Goal: Task Accomplishment & Management: Complete application form

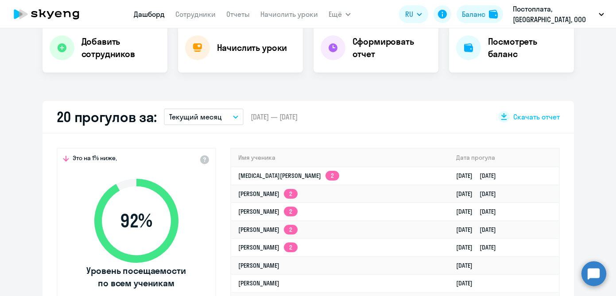
scroll to position [189, 0]
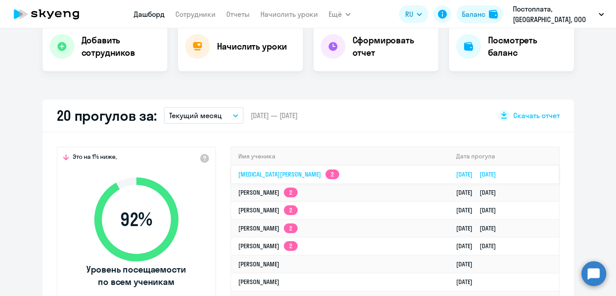
click at [262, 177] on link "[MEDICAL_DATA][PERSON_NAME] 2" at bounding box center [288, 174] width 101 height 8
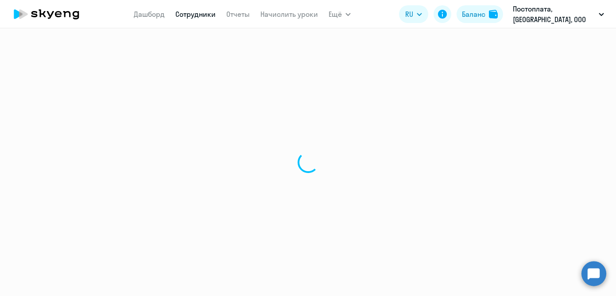
select select "english"
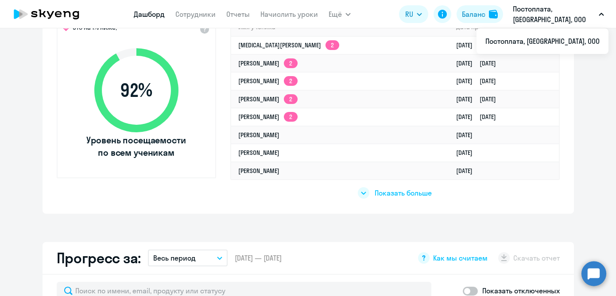
scroll to position [334, 0]
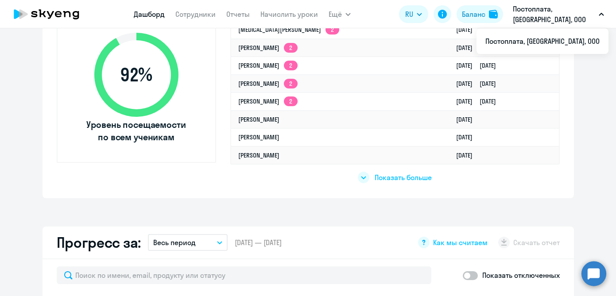
select select "30"
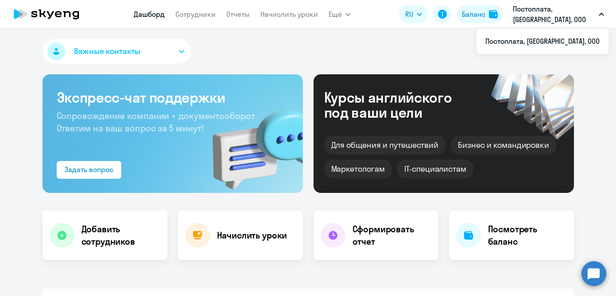
scroll to position [0, 0]
click at [204, 13] on link "Сотрудники" at bounding box center [195, 14] width 40 height 9
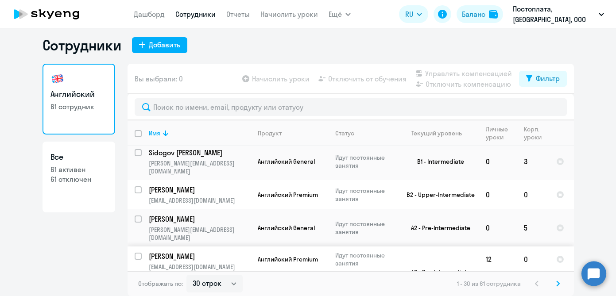
scroll to position [5, 0]
select select "100"
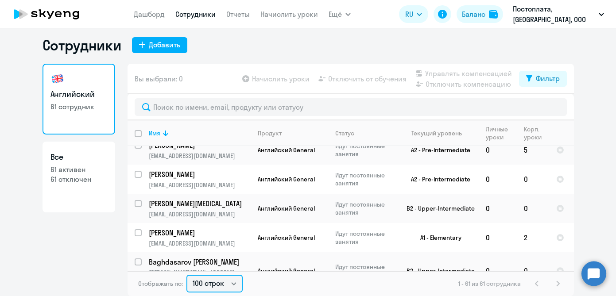
scroll to position [1701, 0]
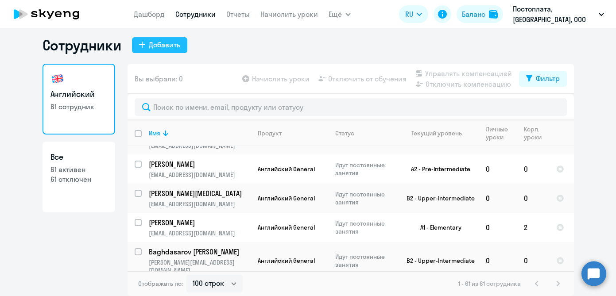
click at [155, 48] on div "Добавить" at bounding box center [164, 44] width 31 height 11
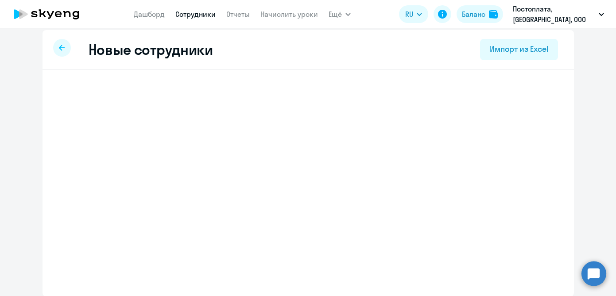
select select "english_adult_not_native_speaker"
select select "3"
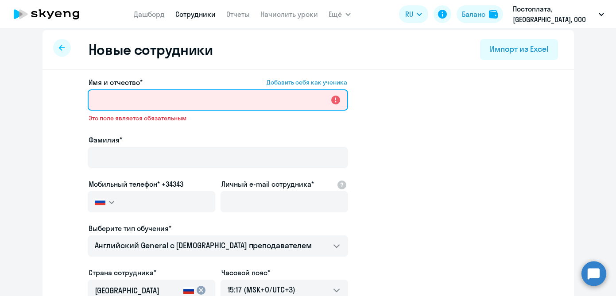
click at [116, 103] on input "Имя и отчество* Добавить себя как ученика" at bounding box center [218, 99] width 260 height 21
paste input "[PERSON_NAME]"
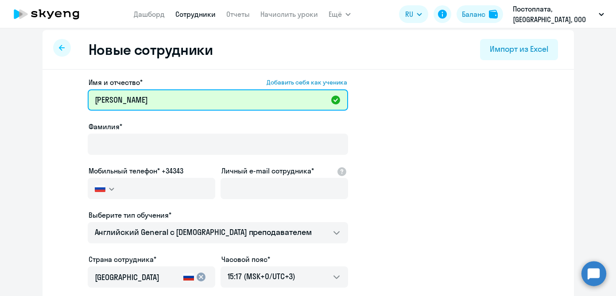
drag, startPoint x: 151, startPoint y: 96, endPoint x: 121, endPoint y: 96, distance: 30.1
click at [121, 96] on input "[PERSON_NAME]" at bounding box center [218, 99] width 260 height 21
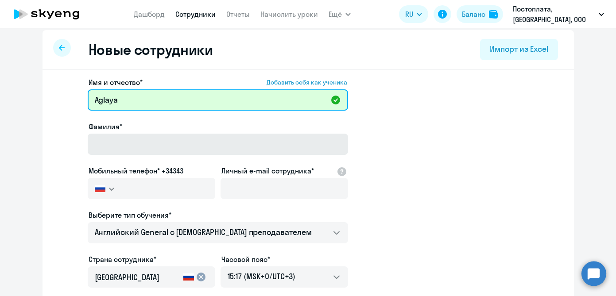
type input "Aglaya"
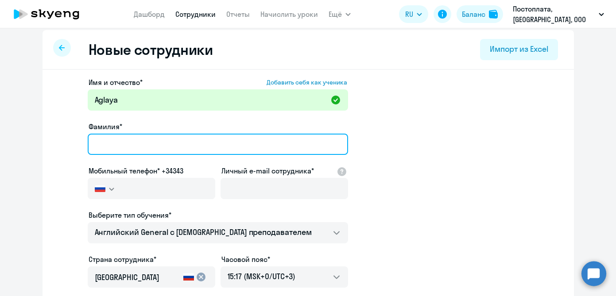
paste input "Popova"
type input "Popova"
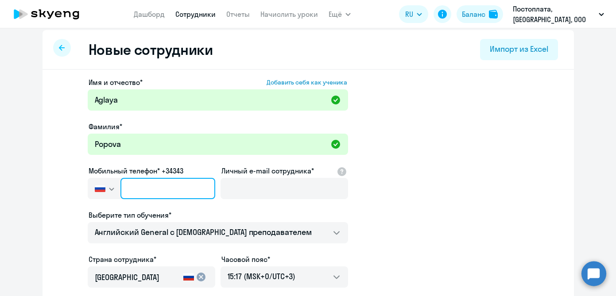
click at [163, 184] on input "text" at bounding box center [167, 188] width 94 height 21
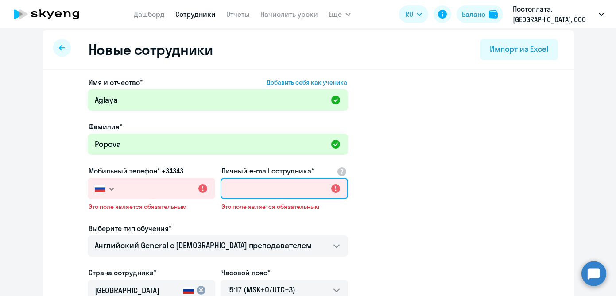
paste input "[EMAIL_ADDRESS][DOMAIN_NAME]"
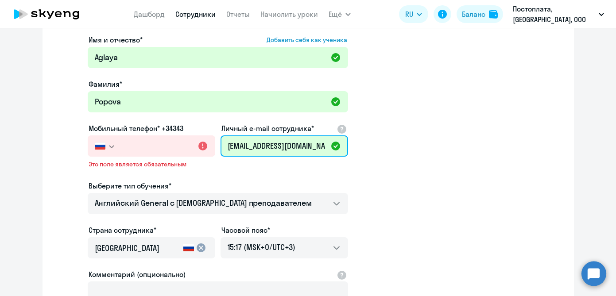
scroll to position [49, 0]
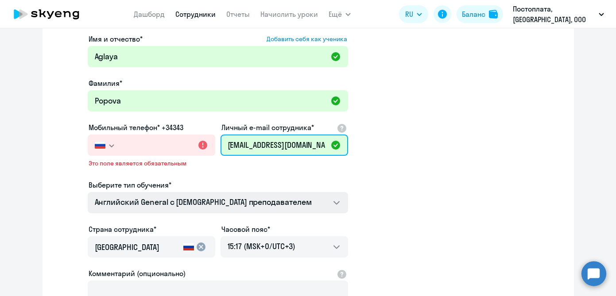
type input "[EMAIL_ADDRESS][DOMAIN_NAME]"
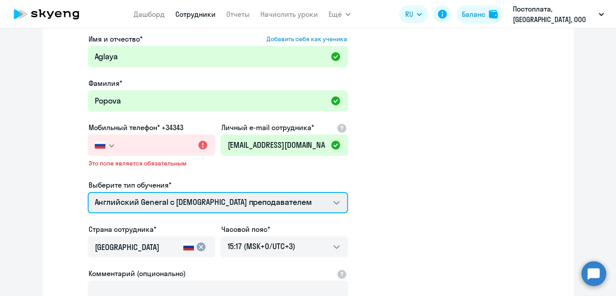
select select "english_adult_not_native_speaker_premium"
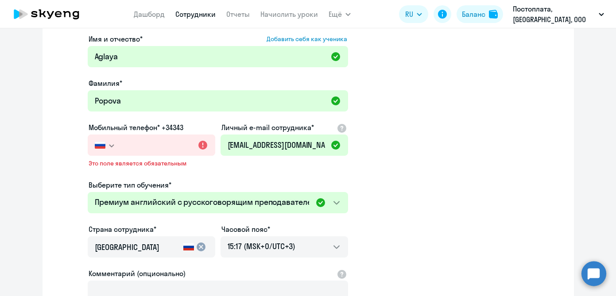
click at [395, 187] on app-new-student-form "Имя и отчество* Добавить себя как ученика [PERSON_NAME]* Popova Мобильный телеф…" at bounding box center [308, 198] width 503 height 329
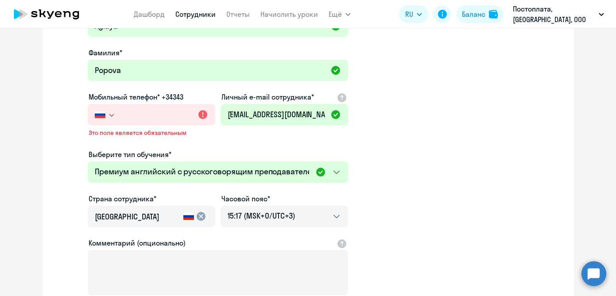
scroll to position [79, 0]
click at [471, 113] on app-new-student-form "Имя и отчество* Добавить себя как ученика [PERSON_NAME]* Popova Мобильный телеф…" at bounding box center [308, 168] width 503 height 329
click at [162, 120] on input "text" at bounding box center [167, 114] width 94 height 21
paste input "[PHONE_NUMBER]"
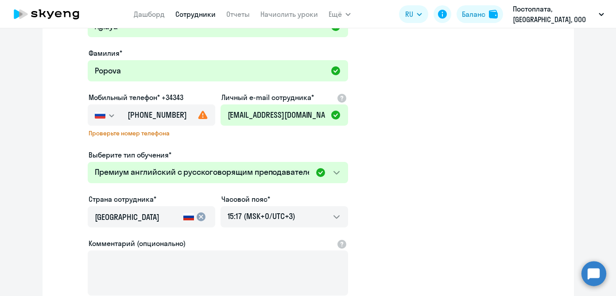
click at [187, 134] on span "Проверьте номер телефона" at bounding box center [152, 133] width 126 height 8
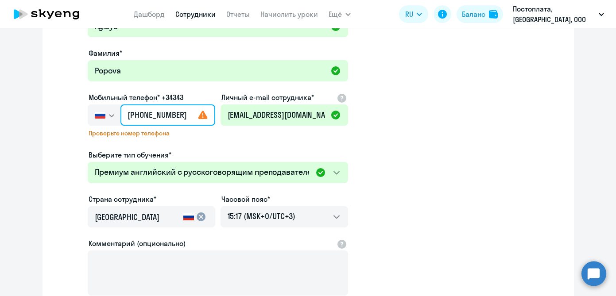
click at [185, 111] on input "[PHONE_NUMBER]" at bounding box center [167, 114] width 94 height 21
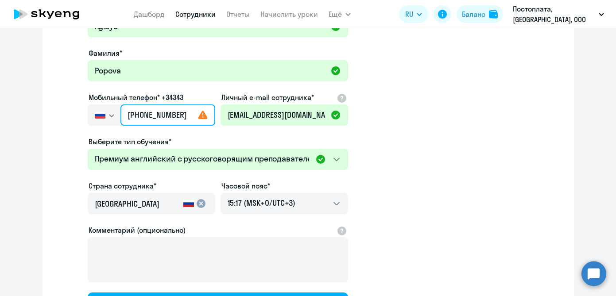
type input "[PHONE_NUMBER]"
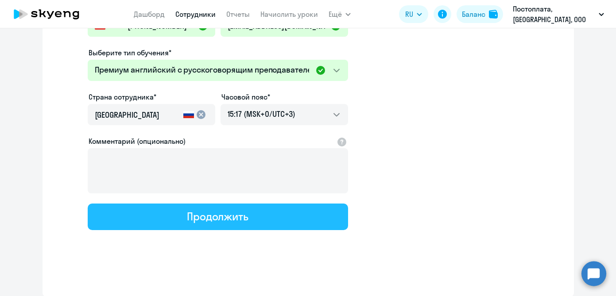
click at [243, 216] on div "Продолжить" at bounding box center [218, 216] width 62 height 14
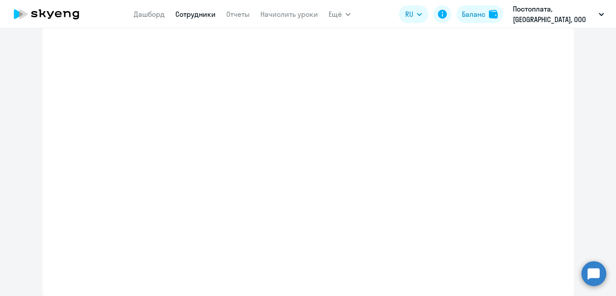
select select "english_adult_not_native_speaker_premium"
select select "3"
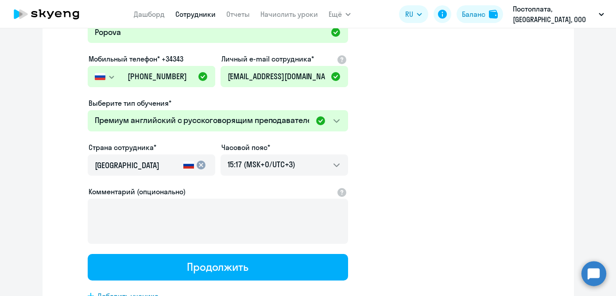
scroll to position [6, 0]
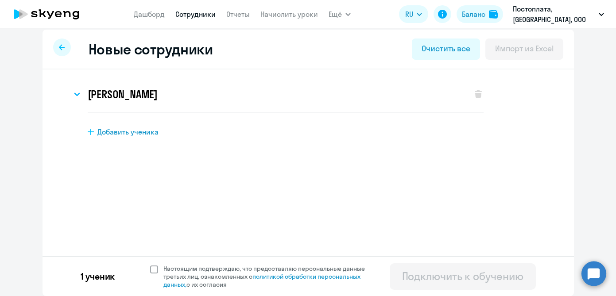
click at [156, 268] on span at bounding box center [154, 270] width 8 height 8
click at [150, 265] on input "Настоящим подтверждаю, что предоставляю персональные данные третьих лиц, ознако…" at bounding box center [150, 264] width 0 height 0
checkbox input "true"
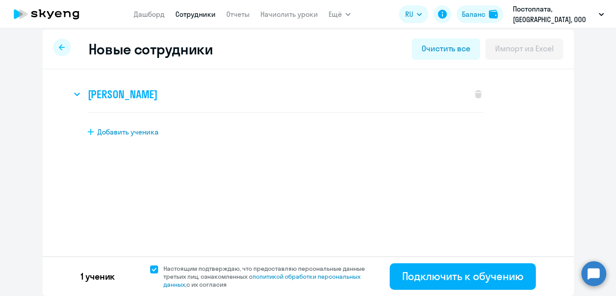
click at [136, 97] on h3 "[PERSON_NAME]" at bounding box center [123, 94] width 70 height 14
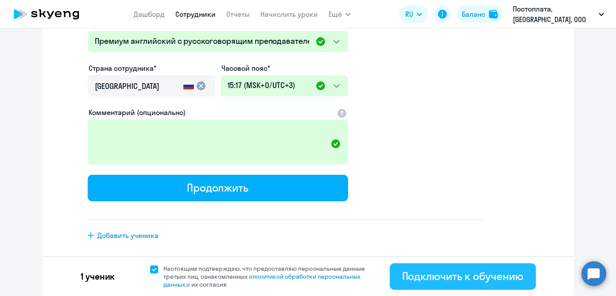
scroll to position [236, 0]
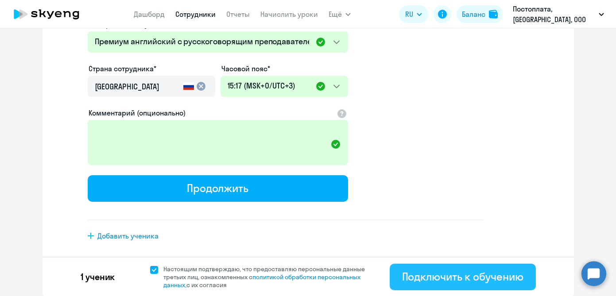
click at [445, 282] on div "Подключить к обучению" at bounding box center [462, 277] width 121 height 14
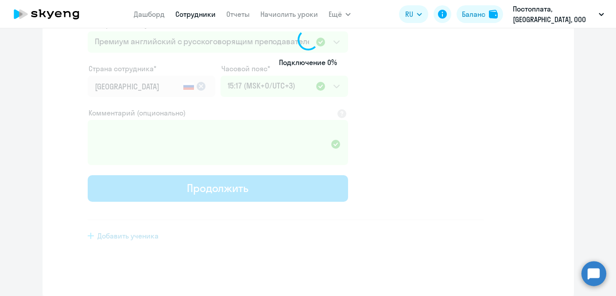
select select "english_adult_not_native_speaker"
select select "3"
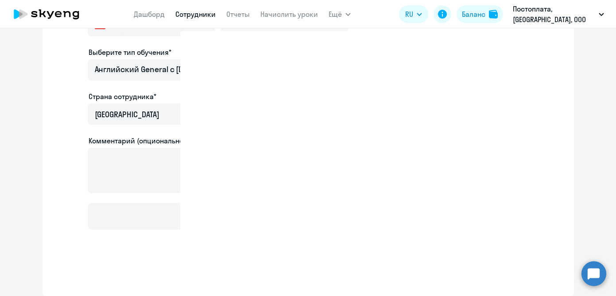
scroll to position [167, 0]
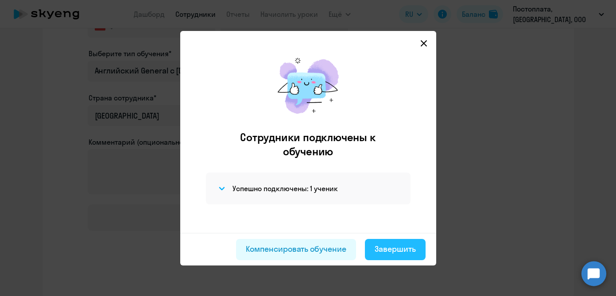
click at [405, 256] on button "Завершить" at bounding box center [395, 249] width 61 height 21
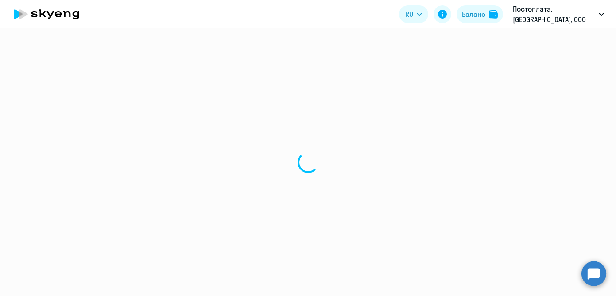
select select "30"
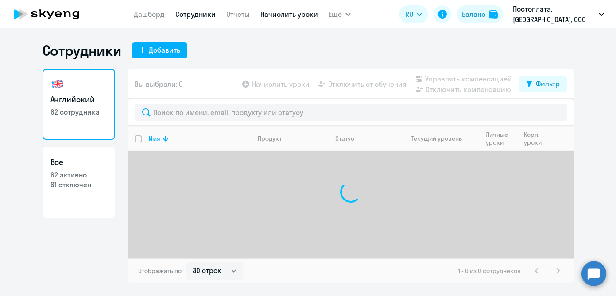
click at [308, 17] on link "Начислить уроки" at bounding box center [289, 14] width 58 height 9
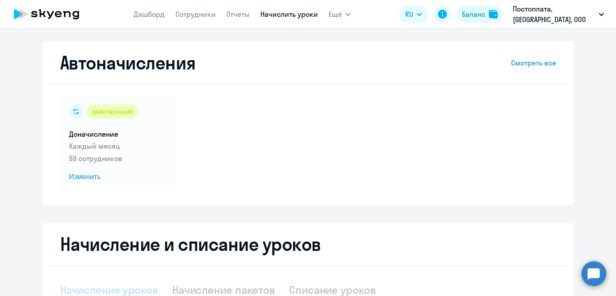
select select "10"
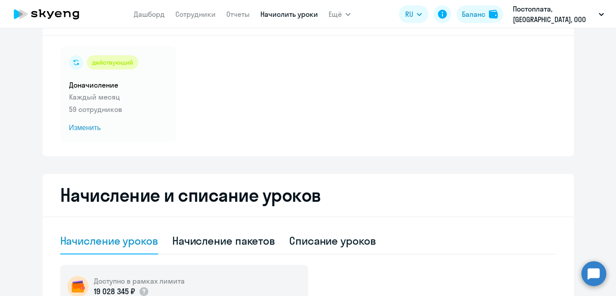
scroll to position [44, 0]
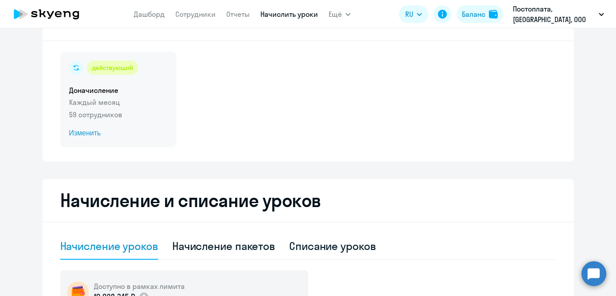
click at [99, 106] on p "Каждый месяц" at bounding box center [118, 102] width 98 height 11
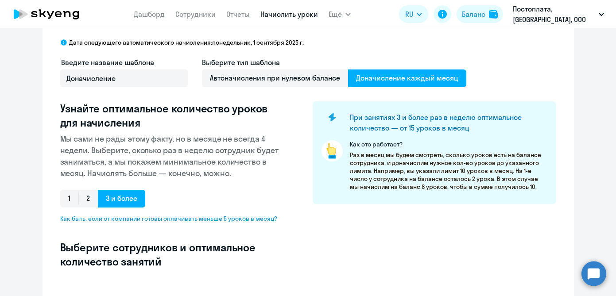
select select "10"
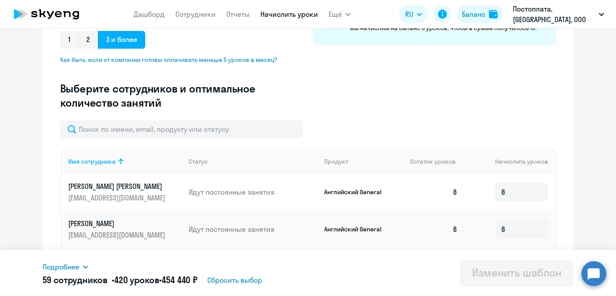
scroll to position [215, 0]
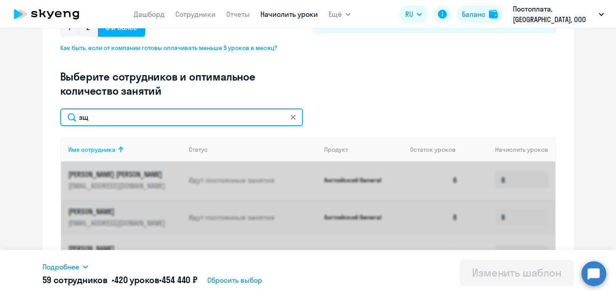
type input "з"
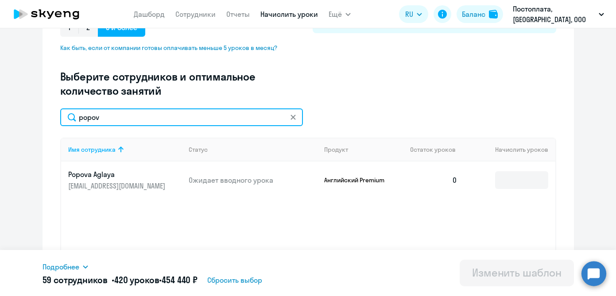
type input "popov"
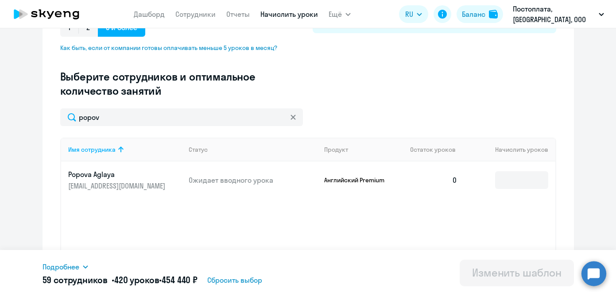
click at [529, 165] on td at bounding box center [509, 180] width 90 height 37
click at [529, 166] on td at bounding box center [509, 180] width 90 height 37
click at [529, 178] on input at bounding box center [521, 180] width 53 height 18
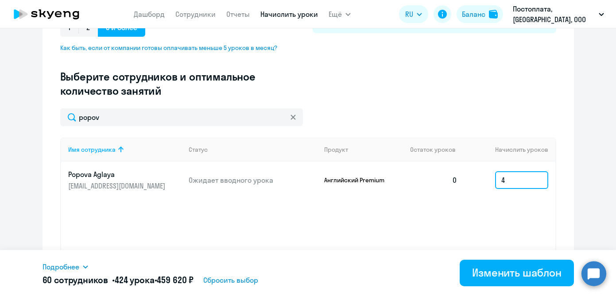
type input "4"
click at [571, 164] on div "Изменение шаблона Доначисление Дата следующего автоматического начисления: [DAT…" at bounding box center [307, 68] width 531 height 482
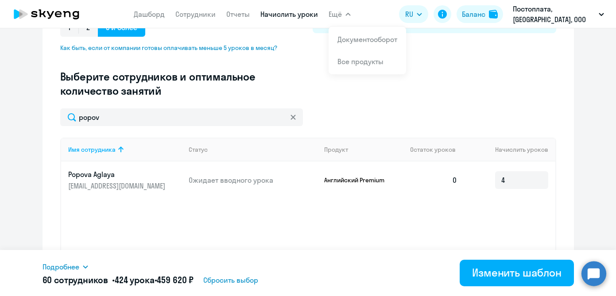
click at [506, 189] on td "4" at bounding box center [509, 180] width 90 height 37
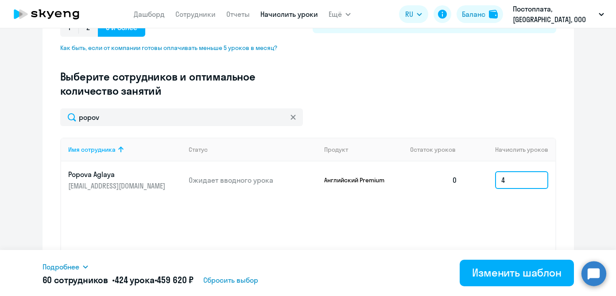
click at [506, 183] on input "4" at bounding box center [521, 180] width 53 height 18
type input "6"
click at [429, 239] on div "Имя сотрудника Статус Продукт Остаток уроков Начислить уроков Popova Aglaya [EM…" at bounding box center [308, 204] width 496 height 133
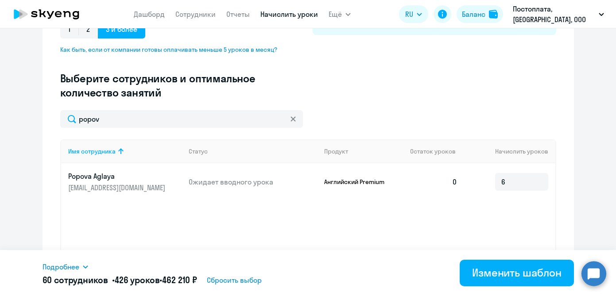
scroll to position [220, 0]
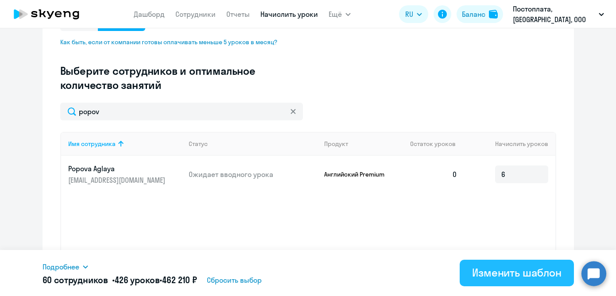
click at [506, 272] on div "Изменить шаблон" at bounding box center [516, 273] width 89 height 14
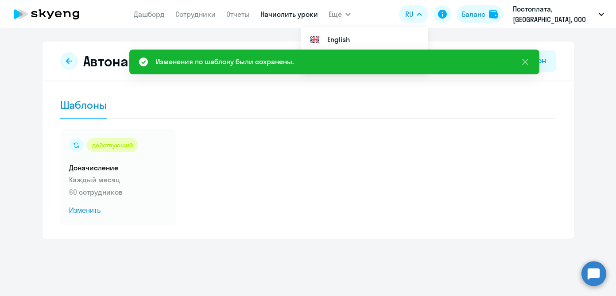
drag, startPoint x: 446, startPoint y: 6, endPoint x: 376, endPoint y: 190, distance: 197.1
click at [376, 190] on div "действующий Доначисление Каждый месяц 60 сотрудников Изменить" at bounding box center [308, 177] width 496 height 96
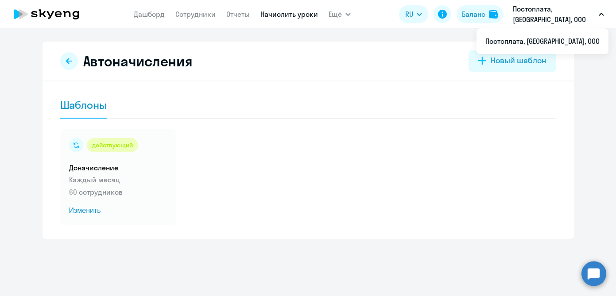
drag, startPoint x: 490, startPoint y: 50, endPoint x: 305, endPoint y: 90, distance: 189.3
click at [305, 90] on div "Автоначисления Новый шаблон Шаблоны действующий Доначисление Каждый месяц 60 со…" at bounding box center [307, 140] width 531 height 197
click at [199, 13] on link "Сотрудники" at bounding box center [195, 14] width 40 height 9
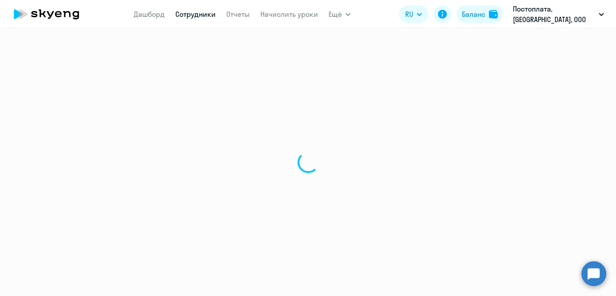
select select "30"
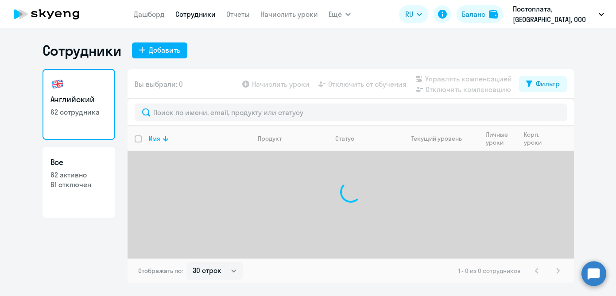
click at [299, 21] on nav "[PERSON_NAME] Отчеты Начислить уроки" at bounding box center [226, 14] width 184 height 18
click at [292, 7] on nav "[PERSON_NAME] Отчеты Начислить уроки" at bounding box center [226, 14] width 184 height 18
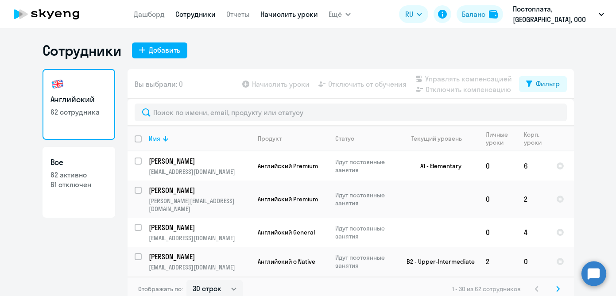
click at [294, 12] on link "Начислить уроки" at bounding box center [289, 14] width 58 height 9
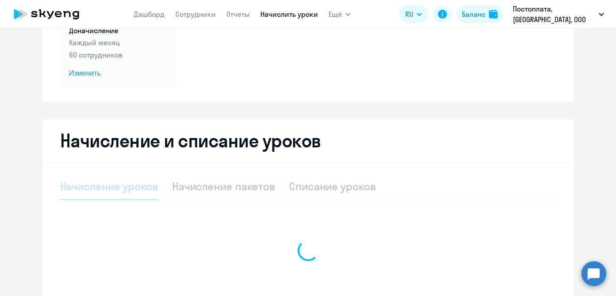
select select "10"
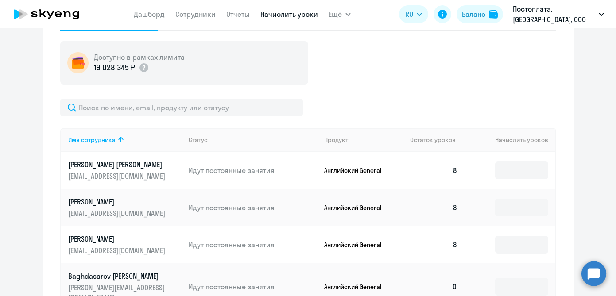
scroll to position [272, 0]
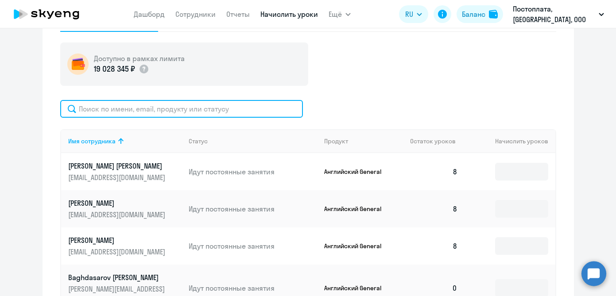
click at [173, 109] on input "text" at bounding box center [181, 109] width 243 height 18
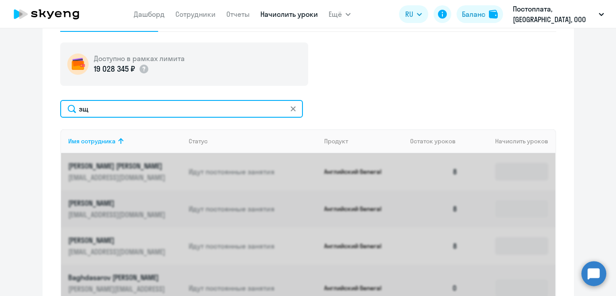
type input "з"
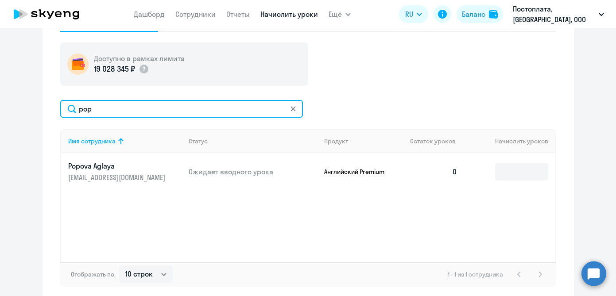
type input "pop"
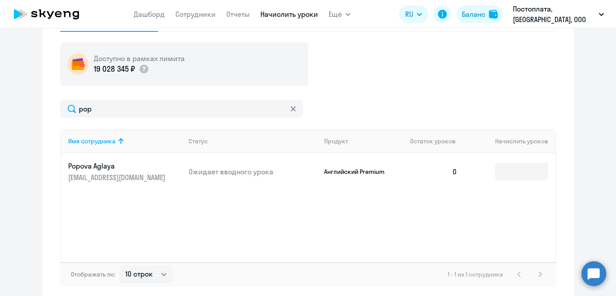
click at [508, 182] on td at bounding box center [509, 171] width 90 height 37
click at [508, 169] on input at bounding box center [521, 172] width 53 height 18
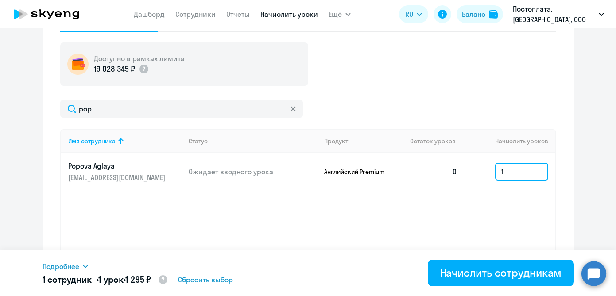
type input "1"
click at [463, 247] on div "Имя сотрудника Статус Продукт Остаток уроков Начислить уроков Popova Aglaya [EM…" at bounding box center [308, 195] width 496 height 133
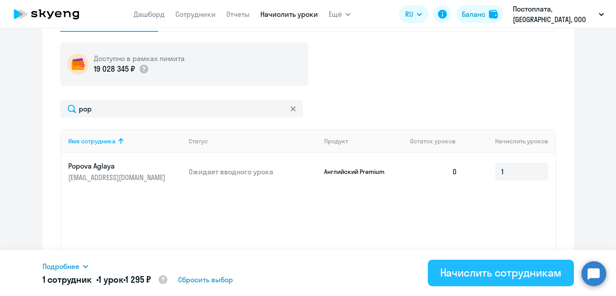
click at [469, 269] on div "Начислить сотрудникам" at bounding box center [500, 273] width 121 height 14
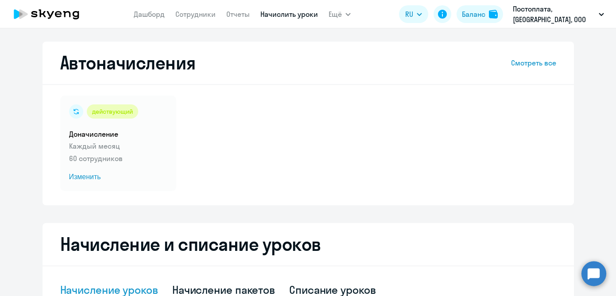
scroll to position [0, 0]
click at [297, 6] on nav "[PERSON_NAME] Отчеты Начислить уроки" at bounding box center [226, 14] width 184 height 18
click at [297, 11] on link "Начислить уроки" at bounding box center [289, 14] width 58 height 9
click at [165, 12] on link "Дашборд" at bounding box center [149, 14] width 31 height 9
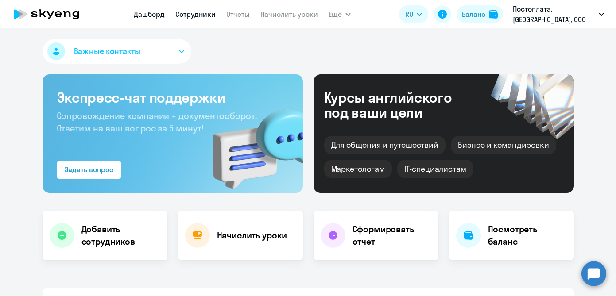
click at [209, 11] on link "Сотрудники" at bounding box center [195, 14] width 40 height 9
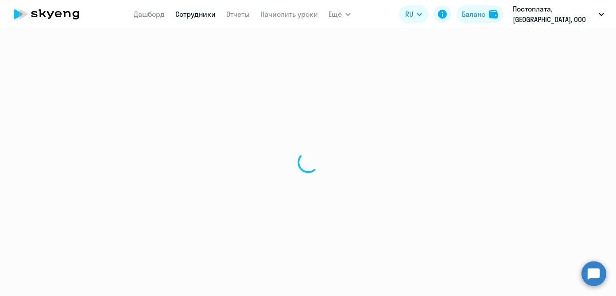
select select "30"
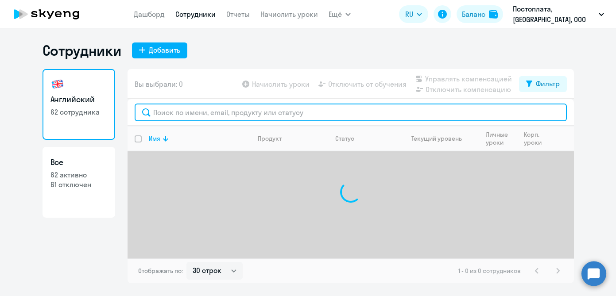
click at [246, 114] on input "text" at bounding box center [351, 113] width 432 height 18
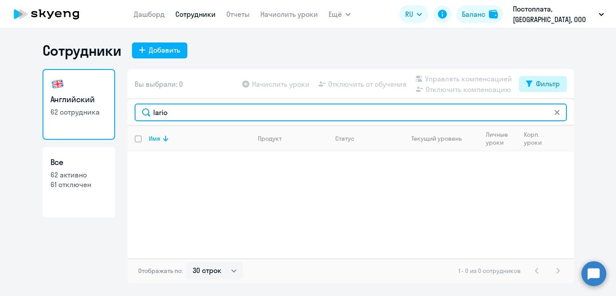
type input "lario"
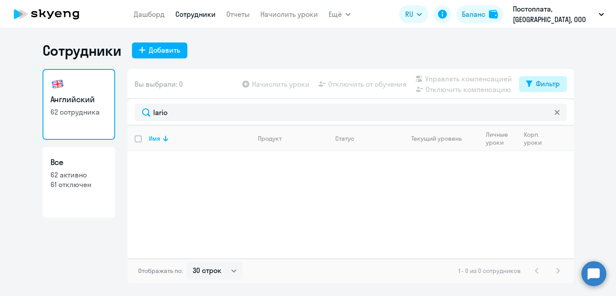
click at [532, 89] on button "Фильтр" at bounding box center [543, 84] width 48 height 16
click at [559, 114] on span at bounding box center [551, 112] width 15 height 9
click at [544, 113] on input "checkbox" at bounding box center [544, 112] width 0 height 0
checkbox input "true"
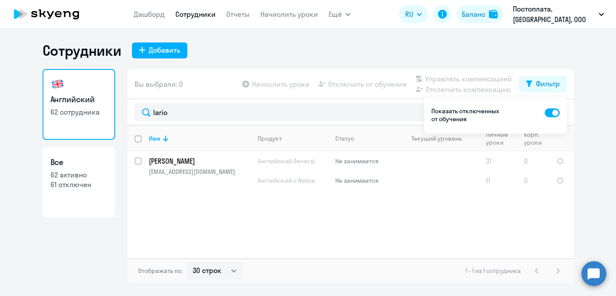
click at [427, 220] on div "Имя Продукт Статус Текущий уровень Личные уроки Корп. уроки [PERSON_NAME] [EMAI…" at bounding box center [350, 192] width 446 height 133
click at [45, 0] on app-header "[PERSON_NAME] Отчеты Начислить уроки Ещё Документооборот Все продукты Дашборд С…" at bounding box center [308, 14] width 616 height 28
